Goal: Feedback & Contribution: Submit feedback/report problem

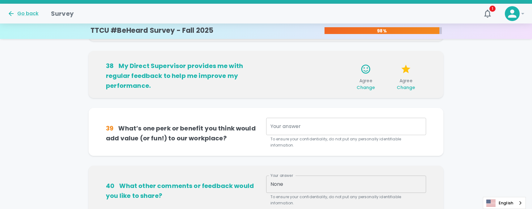
scroll to position [400, 0]
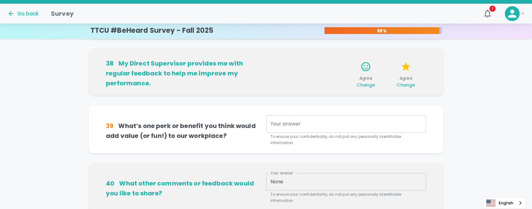
click at [300, 120] on textarea "Your answer" at bounding box center [345, 123] width 151 height 7
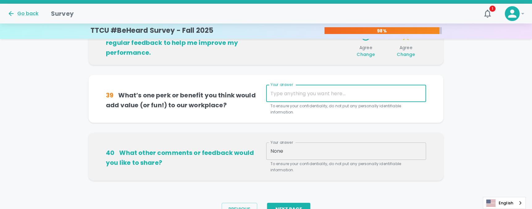
scroll to position [431, 0]
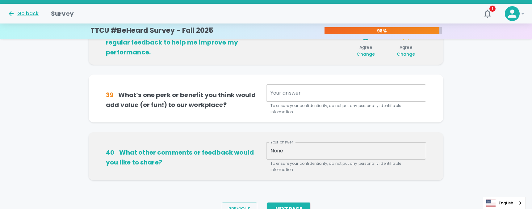
click at [302, 163] on p "To ensure your confidentiality, do not put any personally identifiable informat…" at bounding box center [345, 166] width 151 height 12
click at [301, 162] on p "To ensure your confidentiality, do not put any personally identifiable informat…" at bounding box center [345, 166] width 151 height 12
click at [301, 157] on div "None x Your answer" at bounding box center [346, 150] width 160 height 17
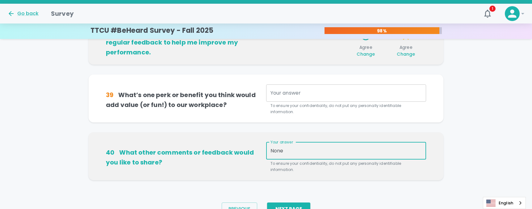
click at [300, 156] on div "None x Your answer" at bounding box center [346, 150] width 160 height 17
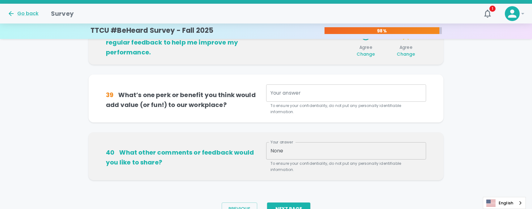
click at [300, 156] on div "None x Your answer" at bounding box center [346, 150] width 160 height 17
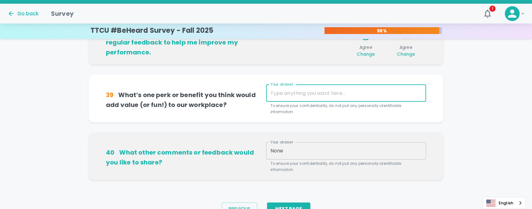
click at [293, 94] on textarea "Your answer" at bounding box center [345, 93] width 151 height 7
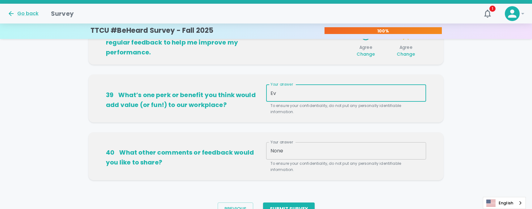
type textarea "E"
type textarea "I"
type textarea "E"
type textarea "C"
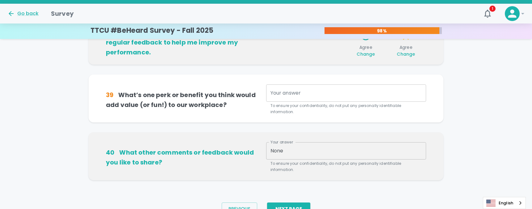
click at [303, 102] on p "To ensure your confidentiality, do not put any personally identifiable informat…" at bounding box center [345, 108] width 151 height 12
click at [305, 97] on div "x Your answer" at bounding box center [346, 92] width 160 height 17
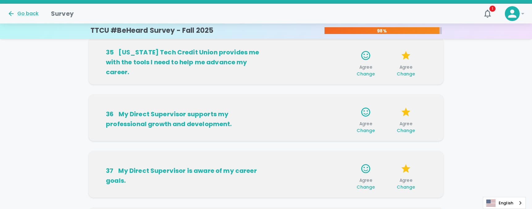
scroll to position [153, 0]
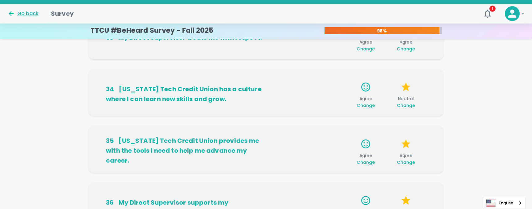
click at [299, 141] on div "Agree Change Agree Change" at bounding box center [346, 150] width 160 height 29
click at [330, 73] on div "34 [US_STATE] Tech Credit Union has a culture where I can learn new skills and …" at bounding box center [266, 92] width 355 height 47
